Goal: Information Seeking & Learning: Learn about a topic

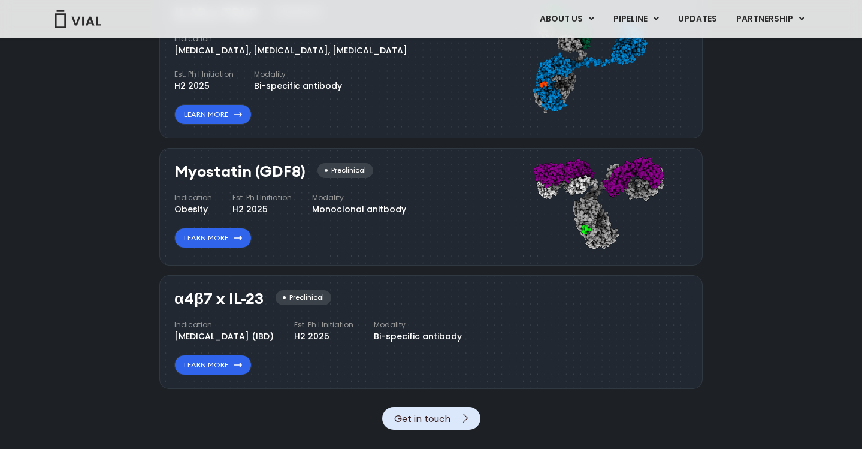
scroll to position [1228, 0]
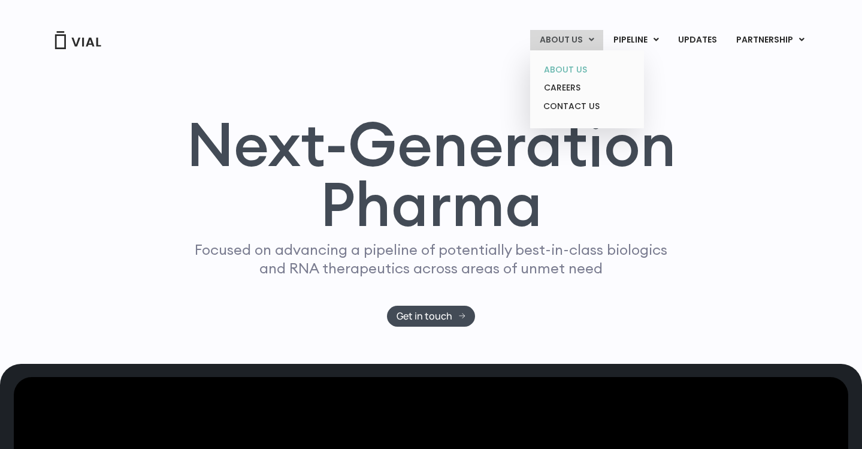
click at [566, 70] on link "ABOUT US" at bounding box center [587, 70] width 105 height 19
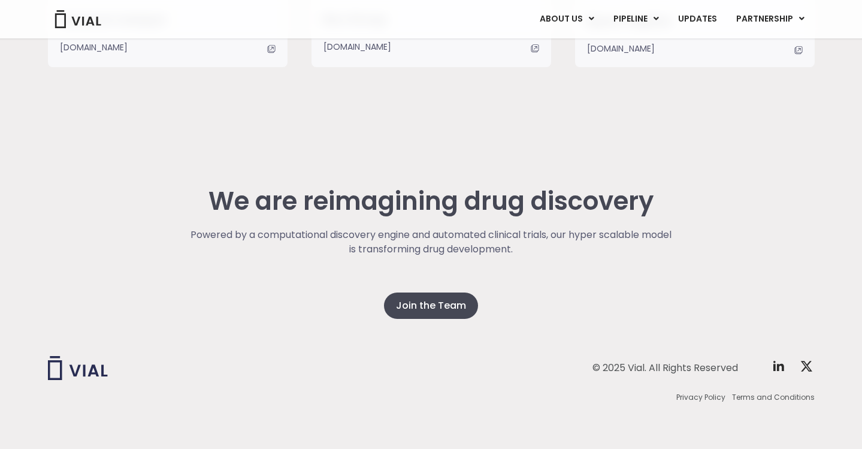
scroll to position [3063, 0]
